Goal: Task Accomplishment & Management: Use online tool/utility

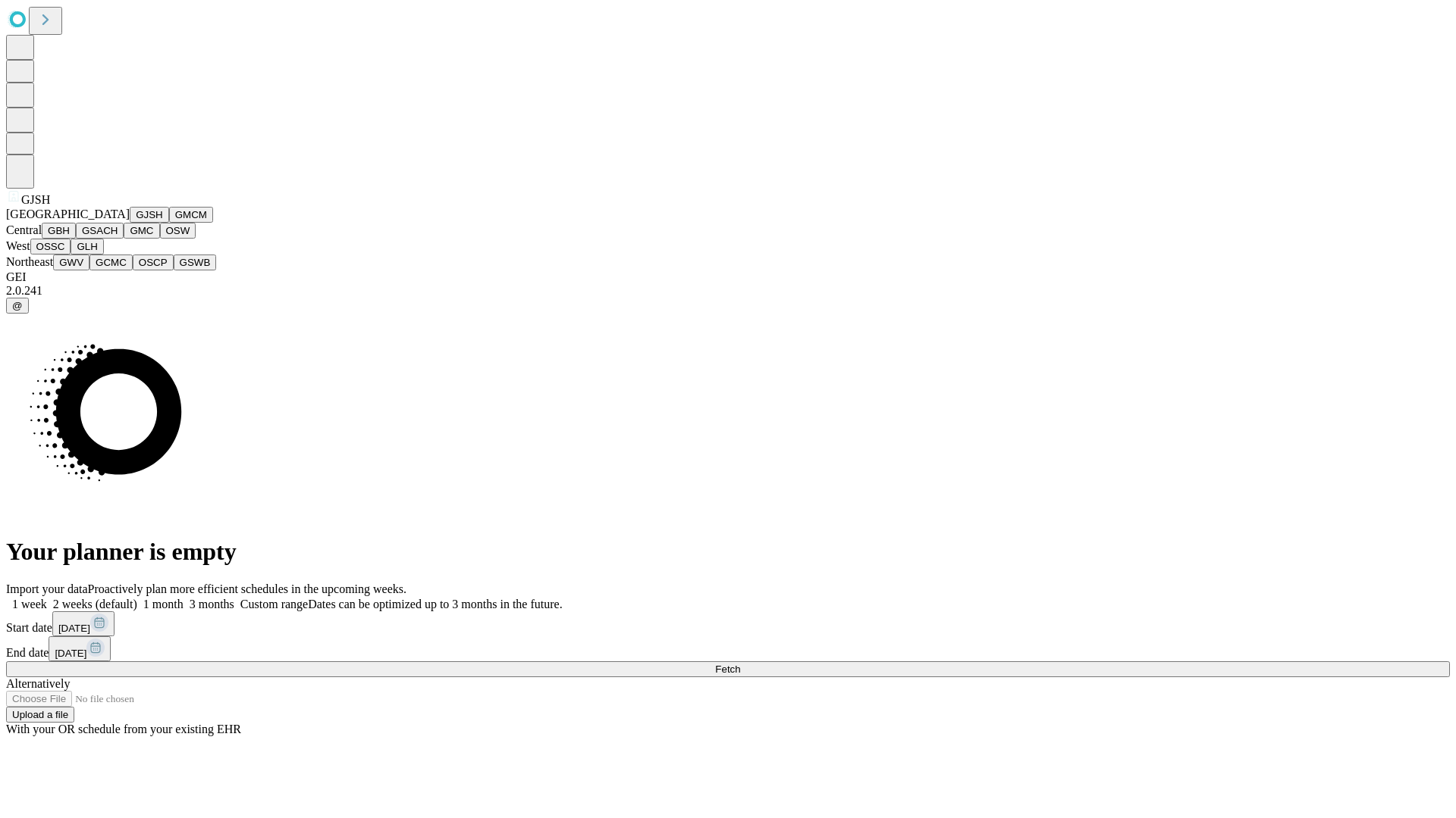
click at [130, 223] on button "GJSH" at bounding box center [149, 215] width 39 height 16
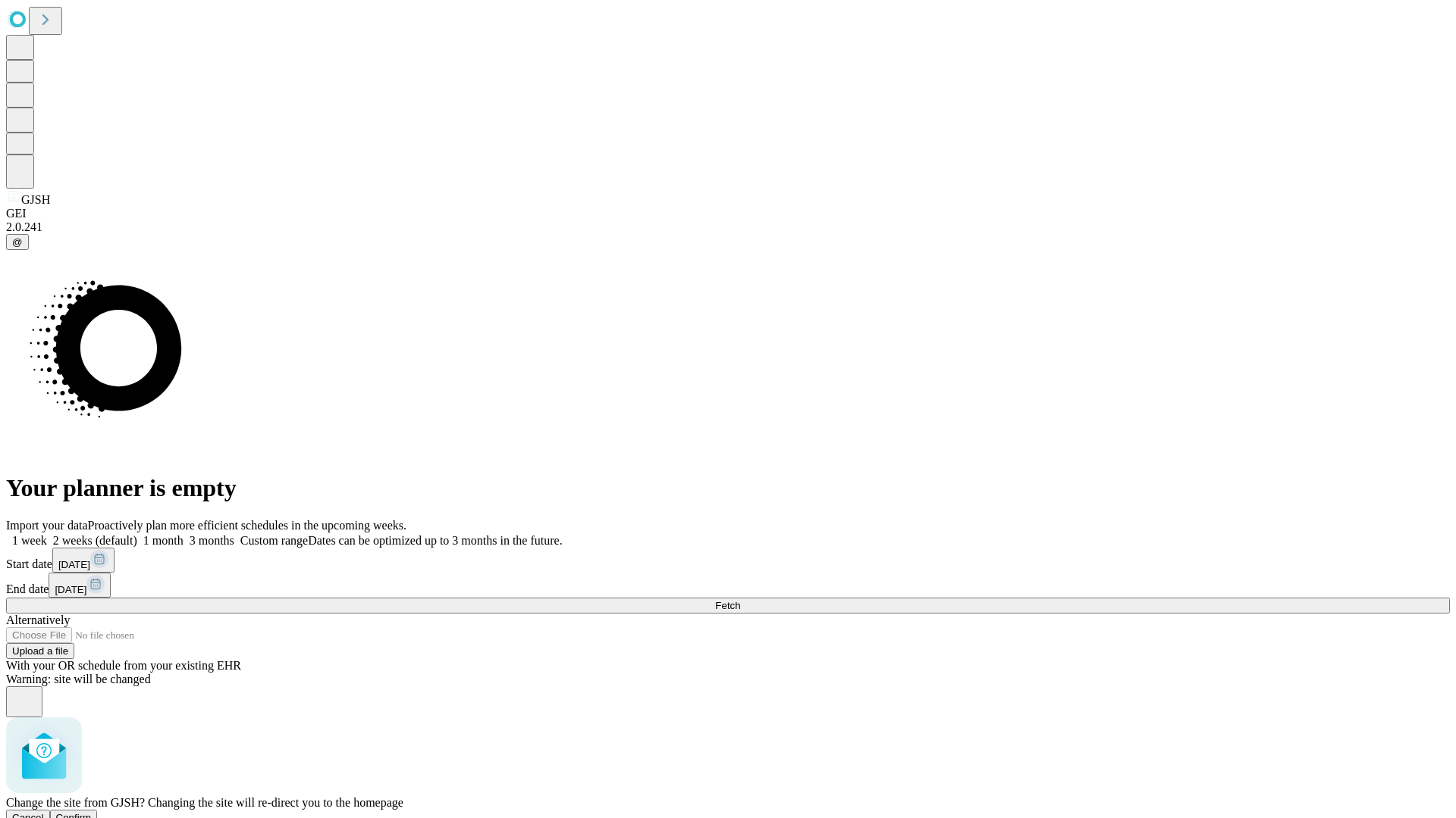
click at [92, 812] on span "Confirm" at bounding box center [74, 817] width 36 height 11
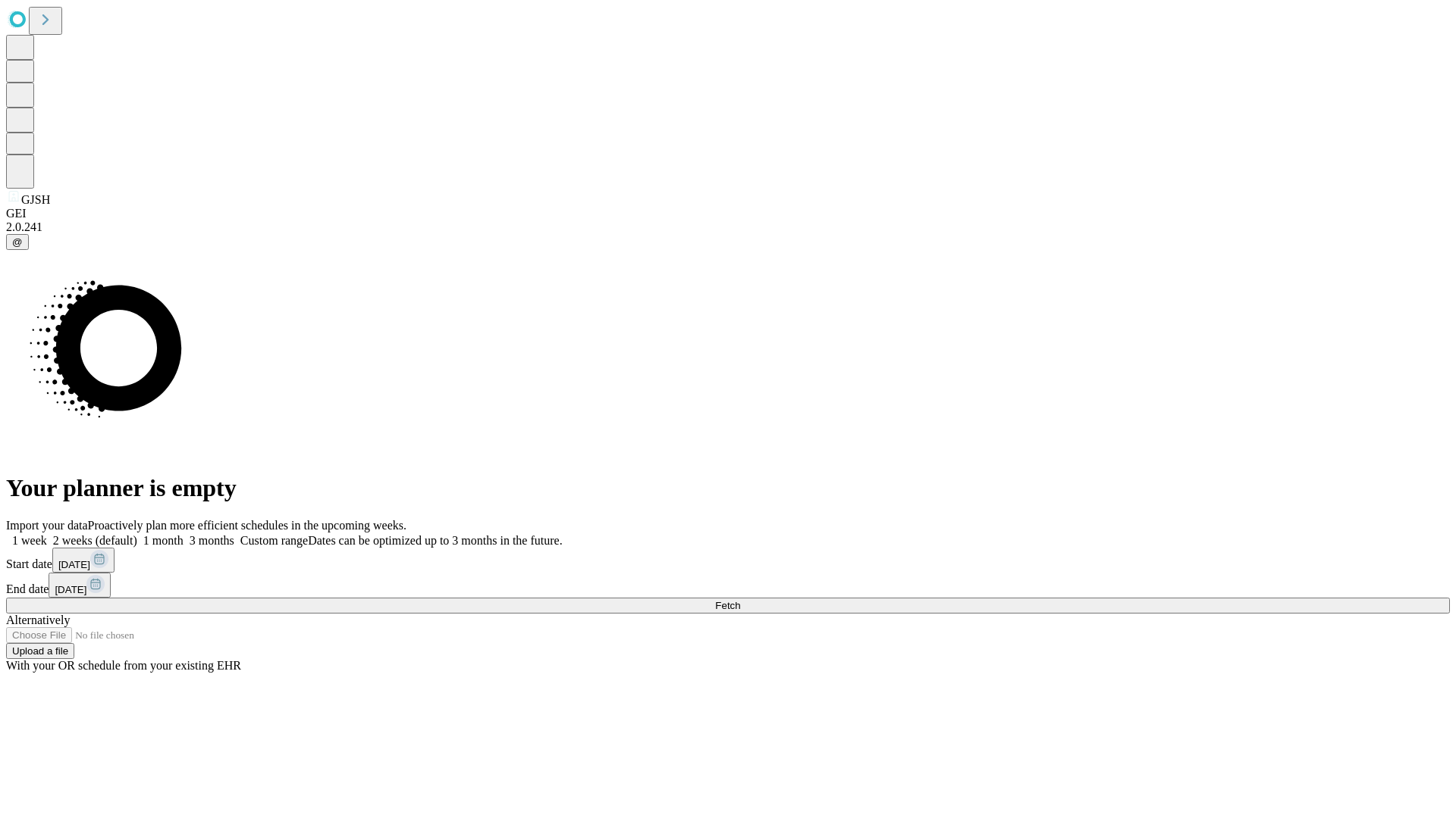
click at [47, 534] on label "1 week" at bounding box center [26, 540] width 41 height 13
click at [739, 600] on span "Fetch" at bounding box center [727, 605] width 25 height 11
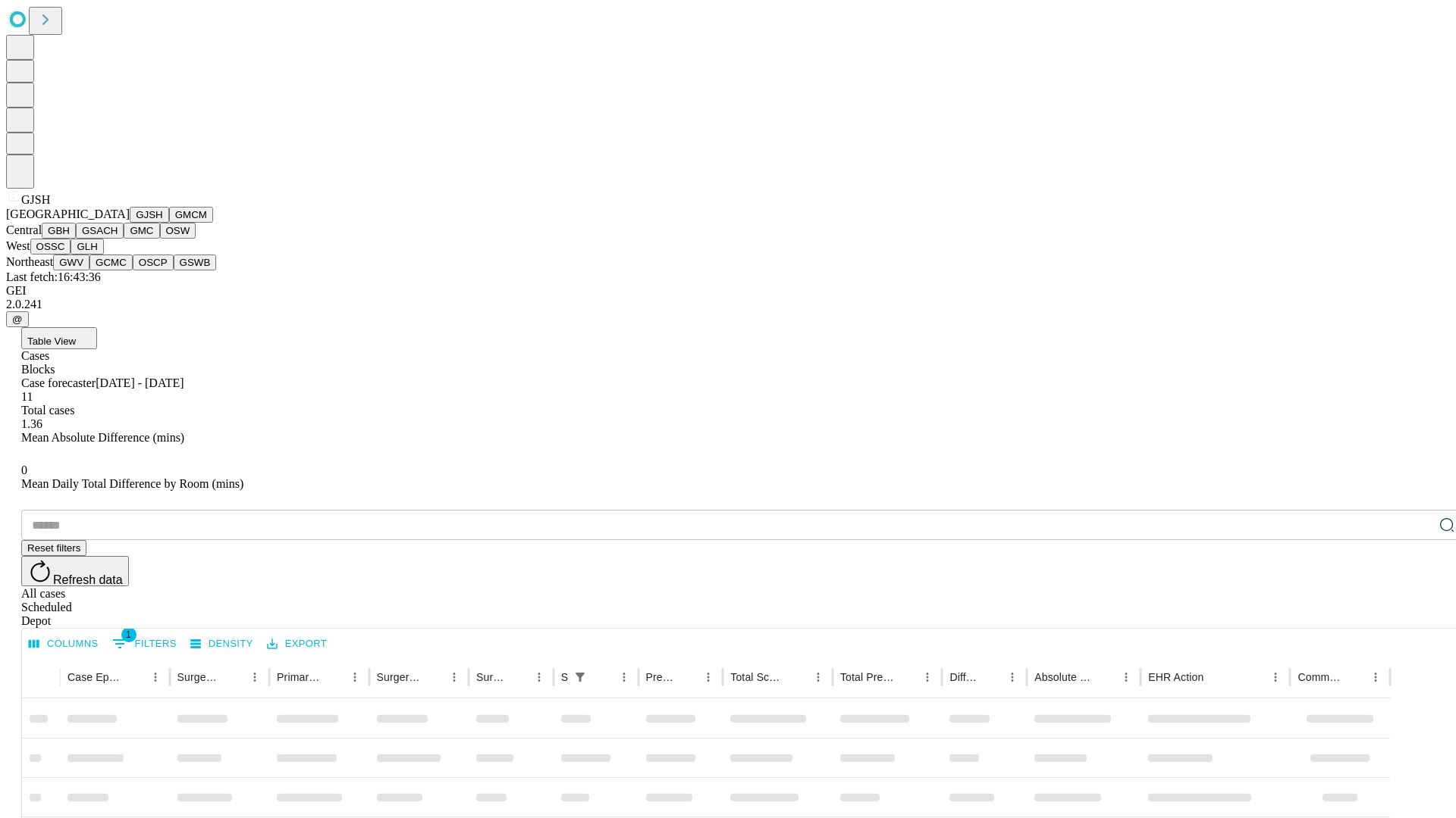
click at [169, 223] on button "GMCM" at bounding box center [191, 215] width 44 height 16
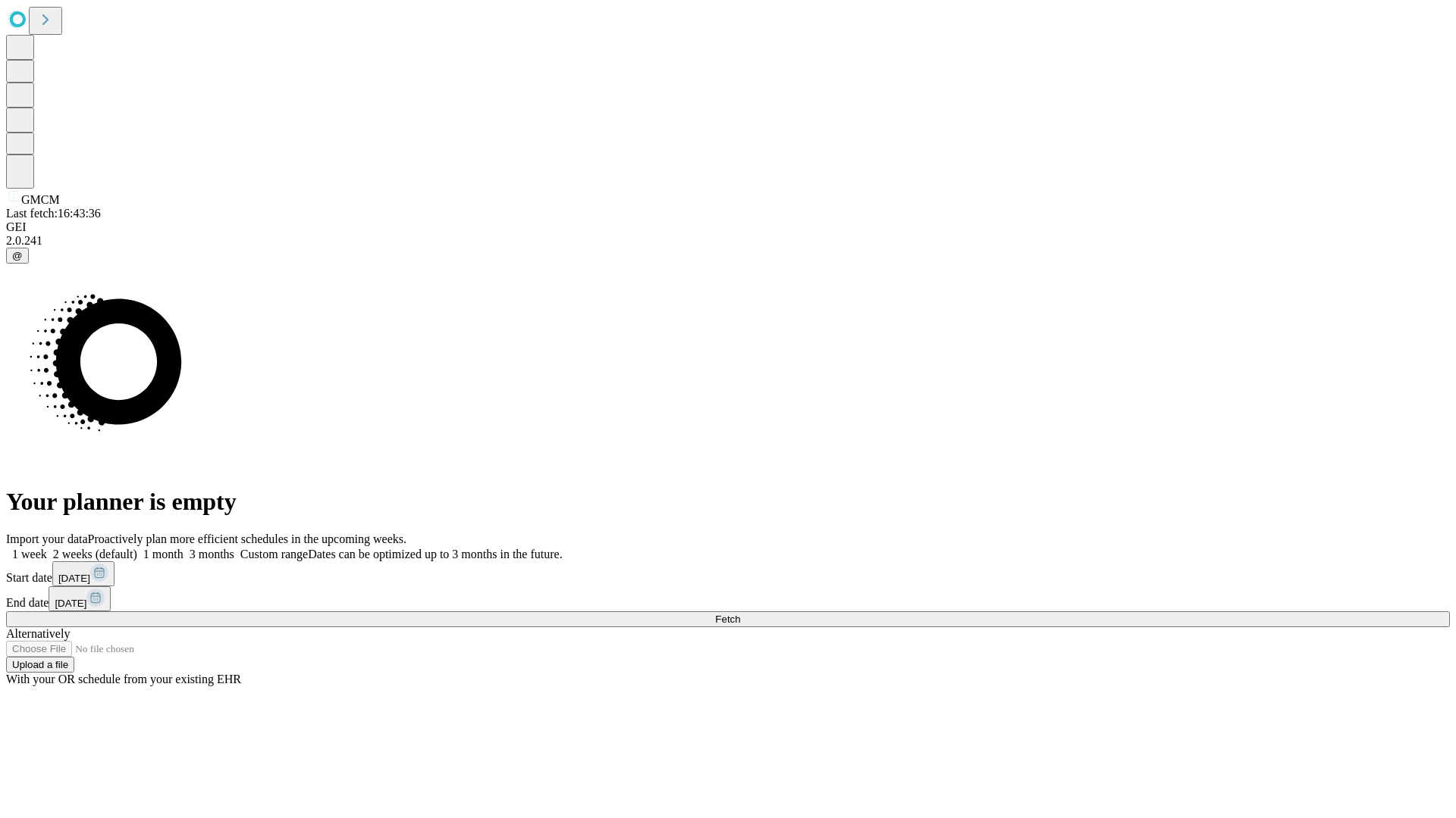
click at [47, 548] on label "1 week" at bounding box center [26, 554] width 41 height 13
click at [739, 614] on span "Fetch" at bounding box center [727, 619] width 25 height 11
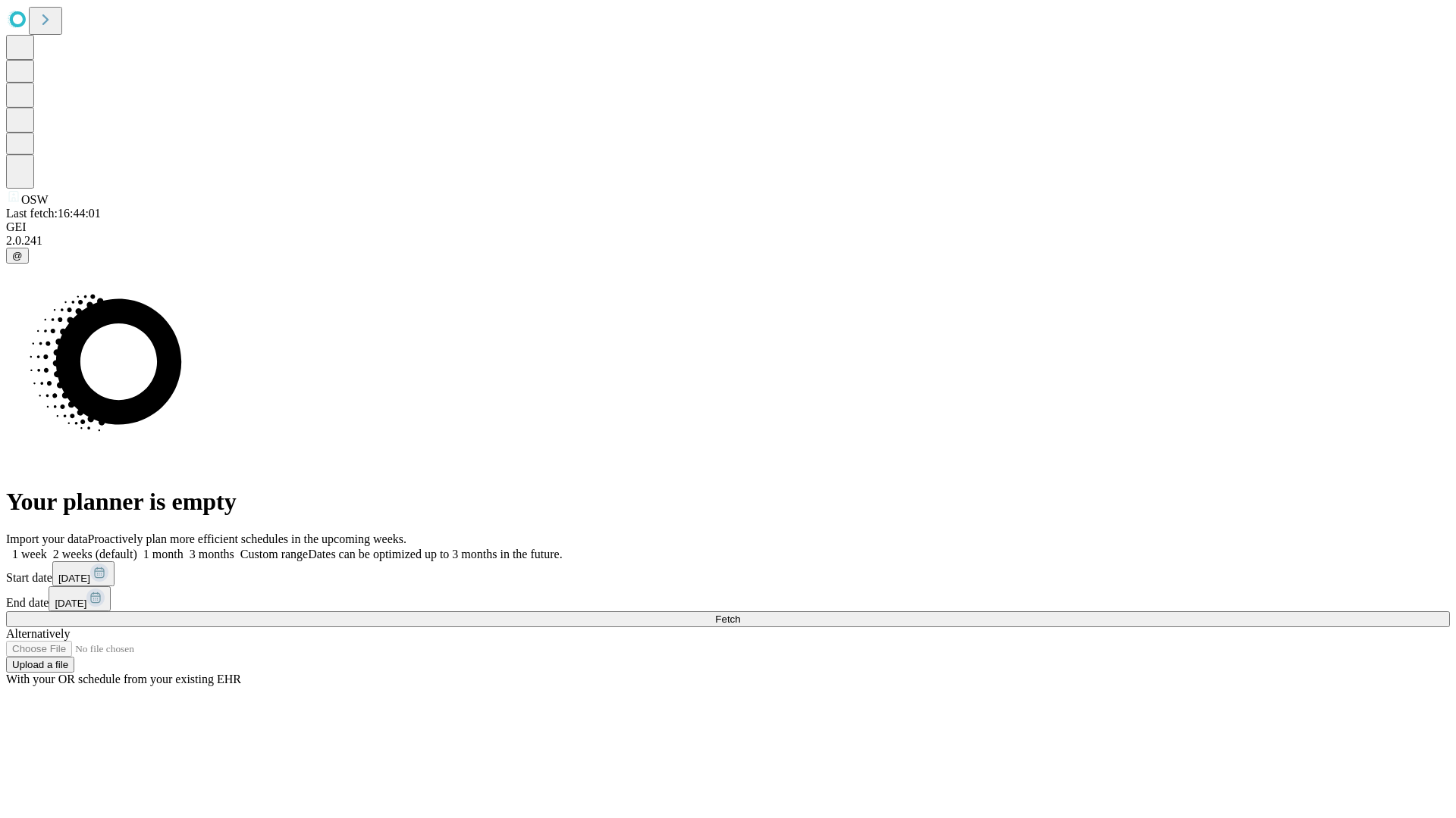
click at [47, 548] on label "1 week" at bounding box center [26, 554] width 41 height 13
click at [739, 614] on span "Fetch" at bounding box center [727, 619] width 25 height 11
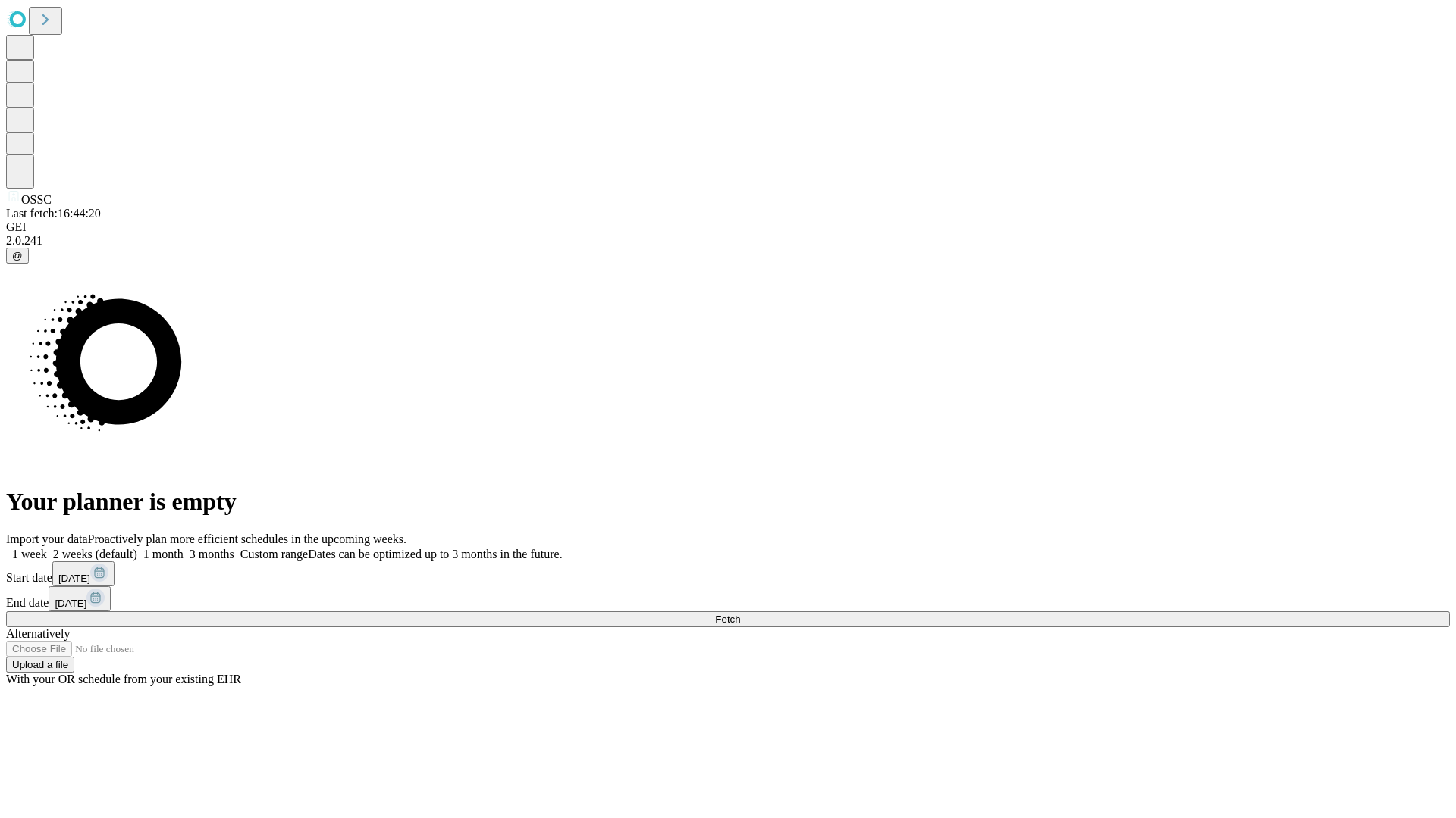
click at [47, 548] on label "1 week" at bounding box center [26, 554] width 41 height 13
click at [739, 614] on span "Fetch" at bounding box center [727, 619] width 25 height 11
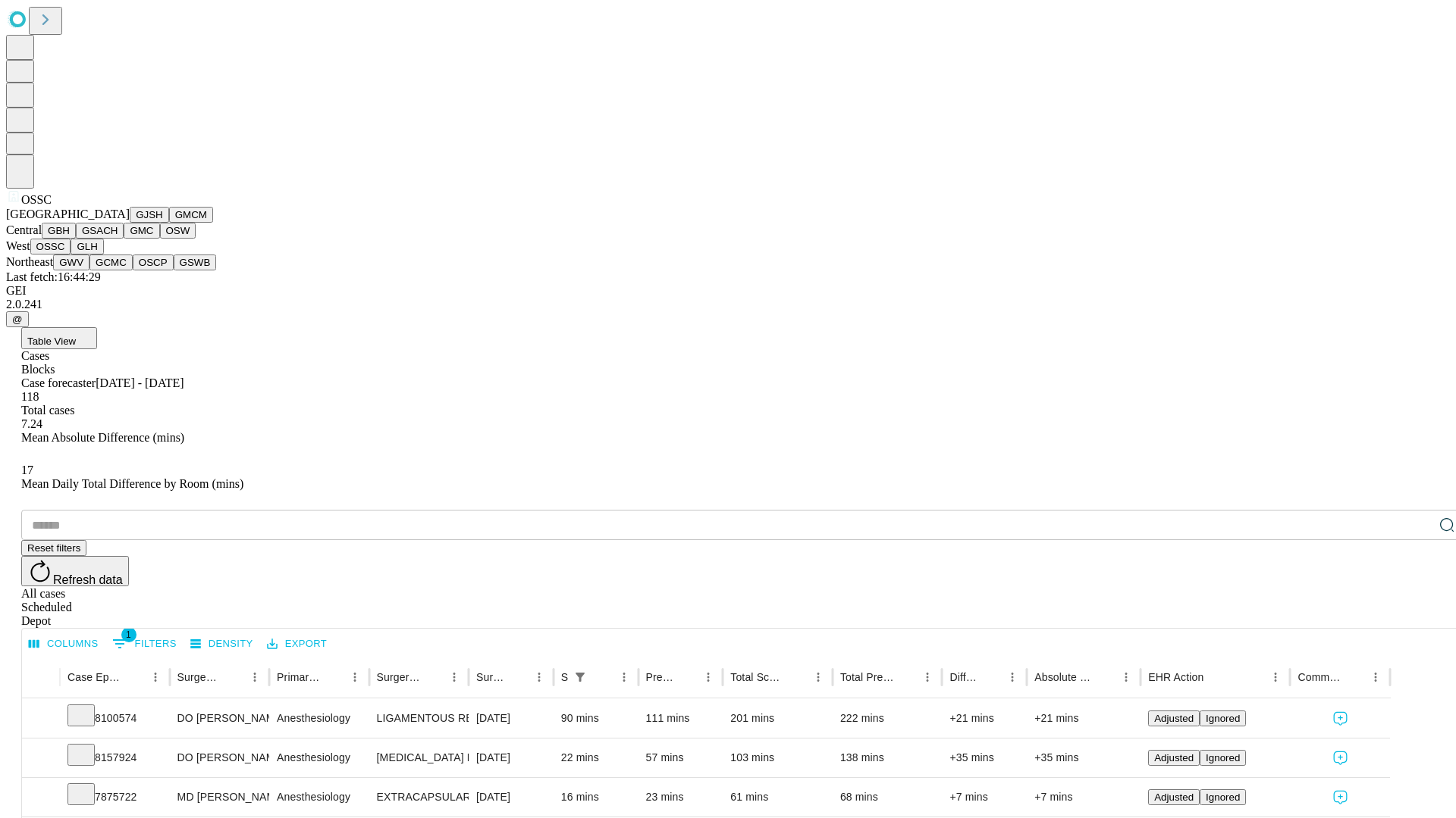
click at [103, 255] on button "GLH" at bounding box center [87, 247] width 33 height 16
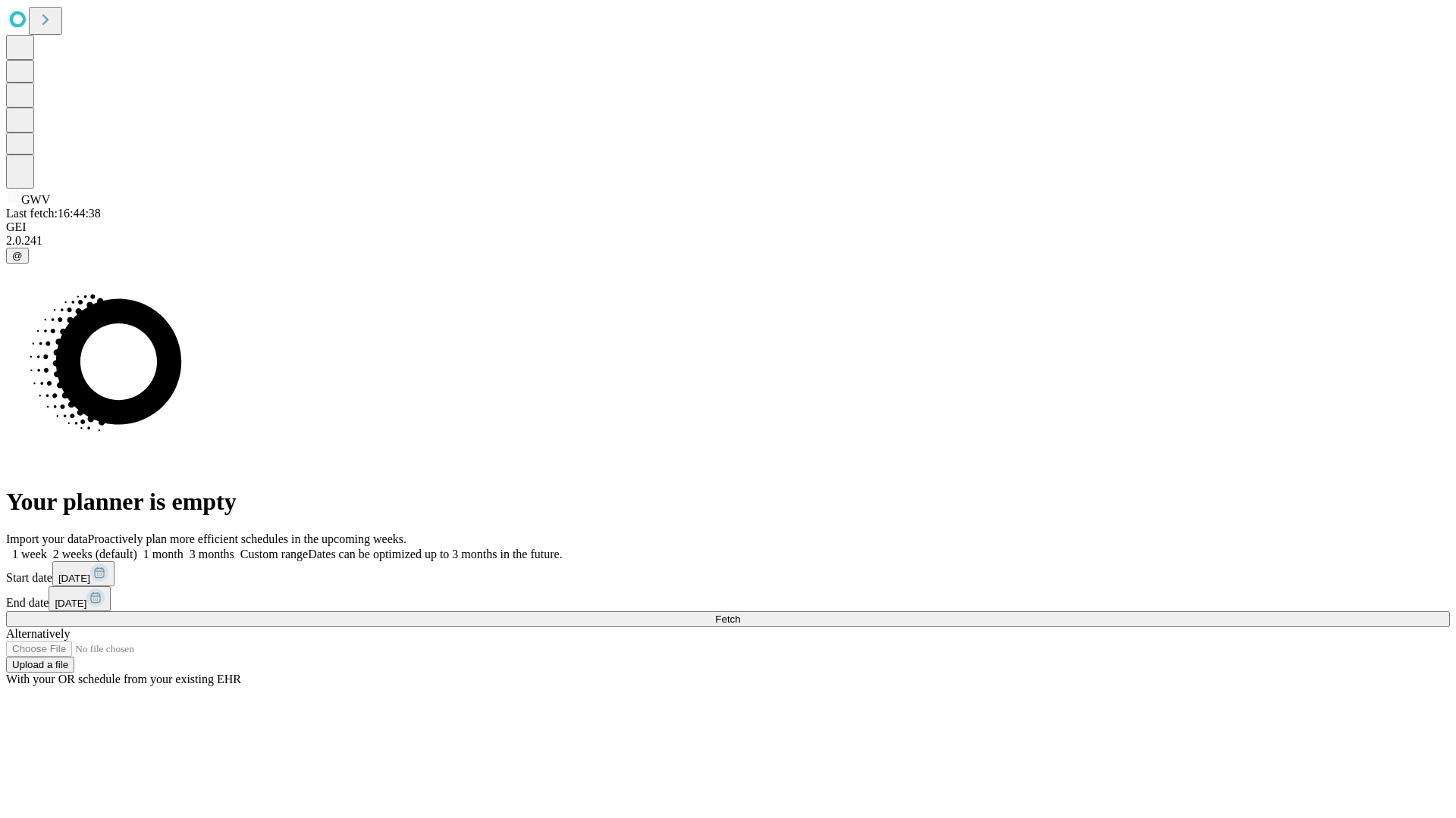
click at [47, 548] on label "1 week" at bounding box center [26, 554] width 41 height 13
click at [739, 614] on span "Fetch" at bounding box center [727, 619] width 25 height 11
click at [47, 548] on label "1 week" at bounding box center [26, 554] width 41 height 13
click at [739, 614] on span "Fetch" at bounding box center [727, 619] width 25 height 11
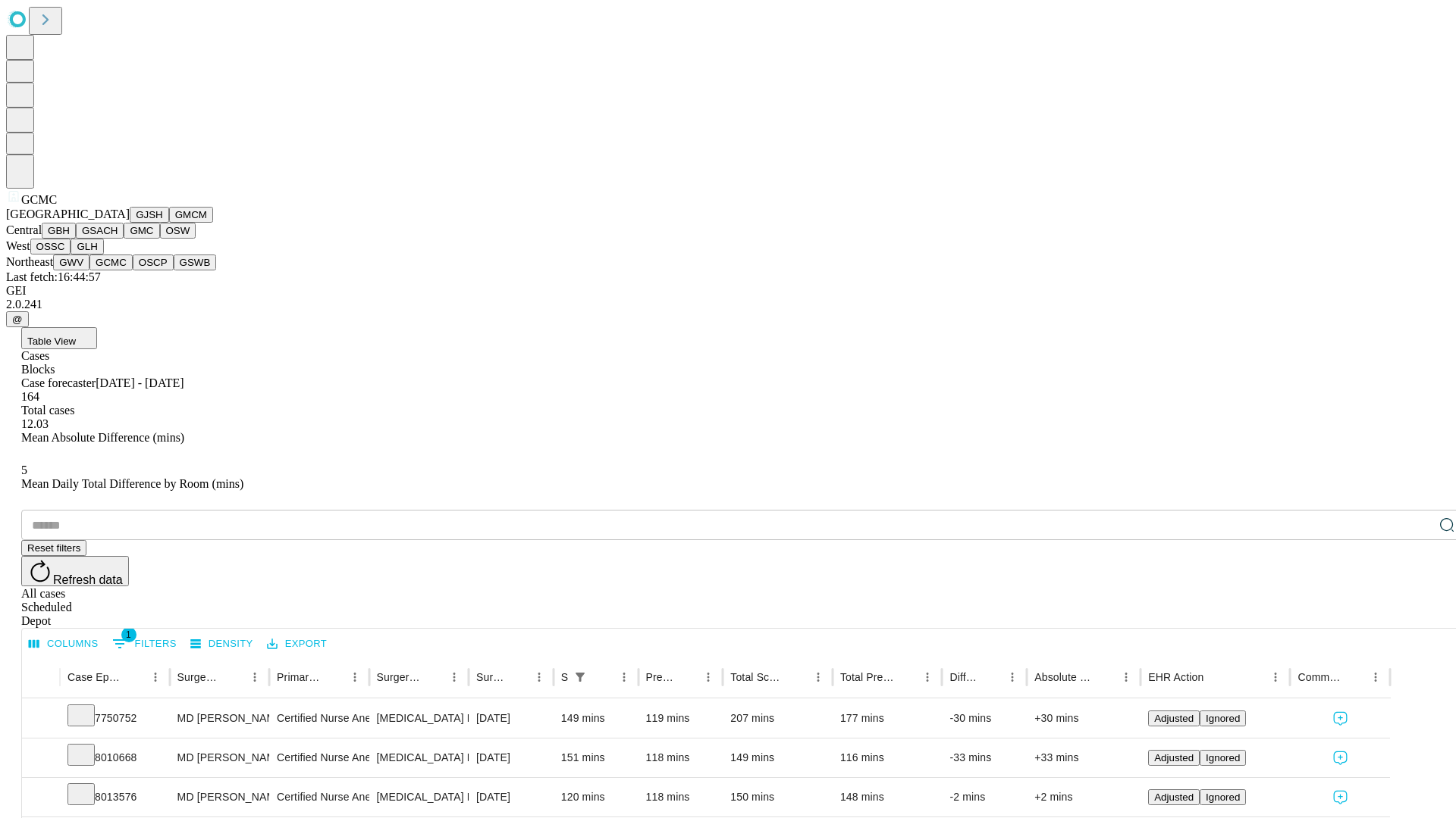
click at [133, 271] on button "OSCP" at bounding box center [153, 263] width 41 height 16
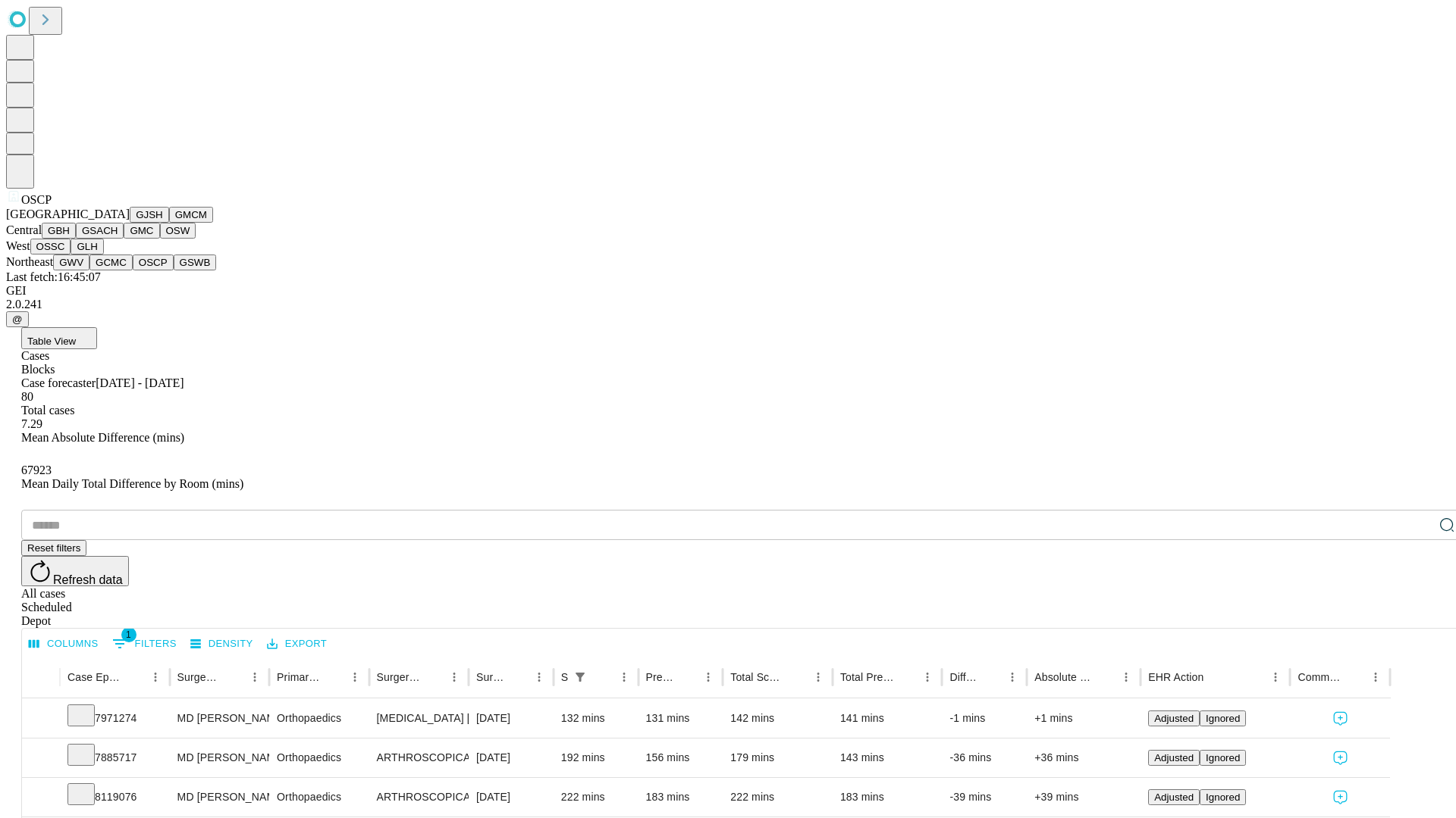
click at [174, 271] on button "GSWB" at bounding box center [195, 263] width 43 height 16
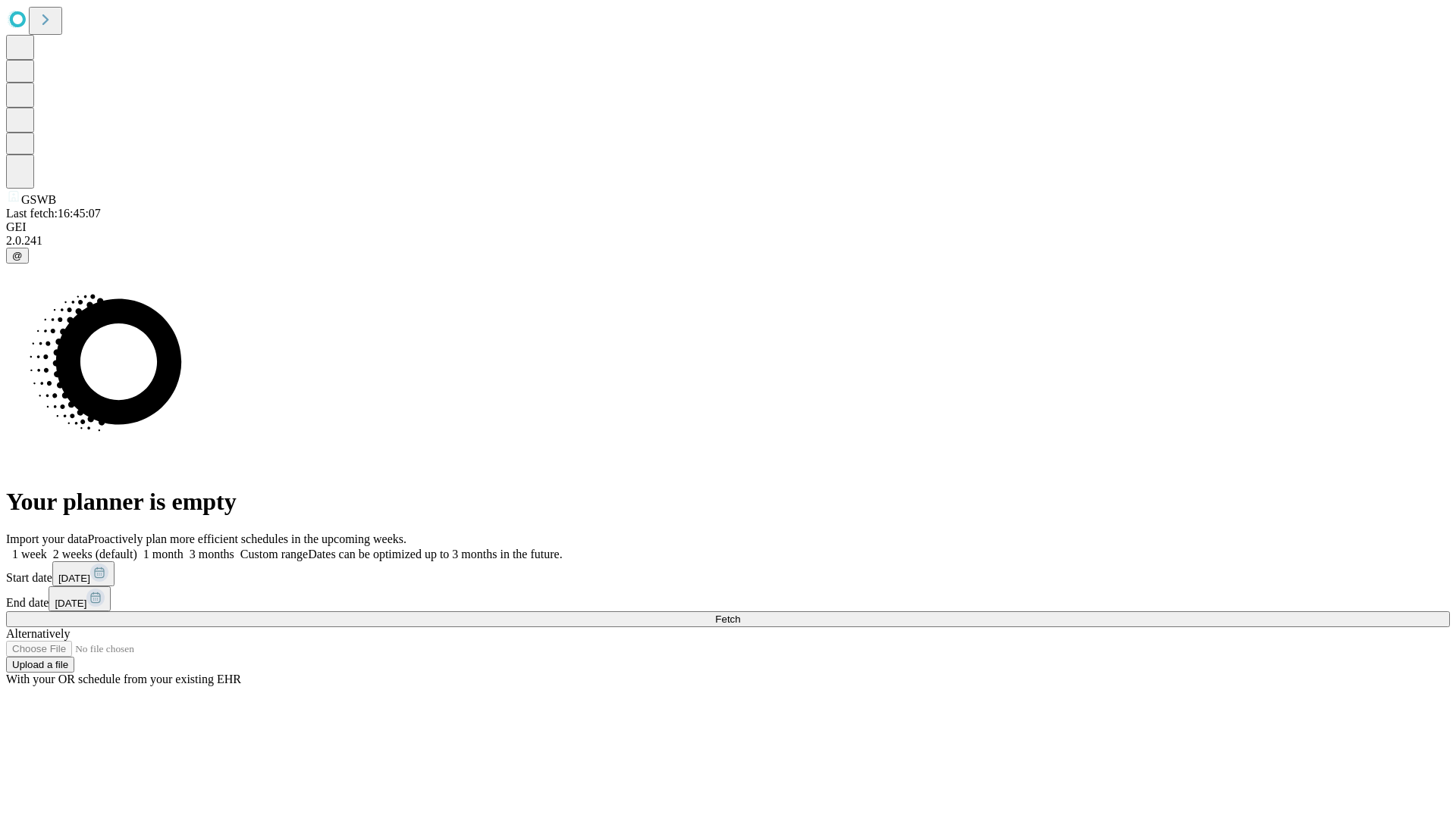
click at [47, 548] on label "1 week" at bounding box center [26, 554] width 41 height 13
click at [739, 614] on span "Fetch" at bounding box center [727, 619] width 25 height 11
